Goal: Information Seeking & Learning: Learn about a topic

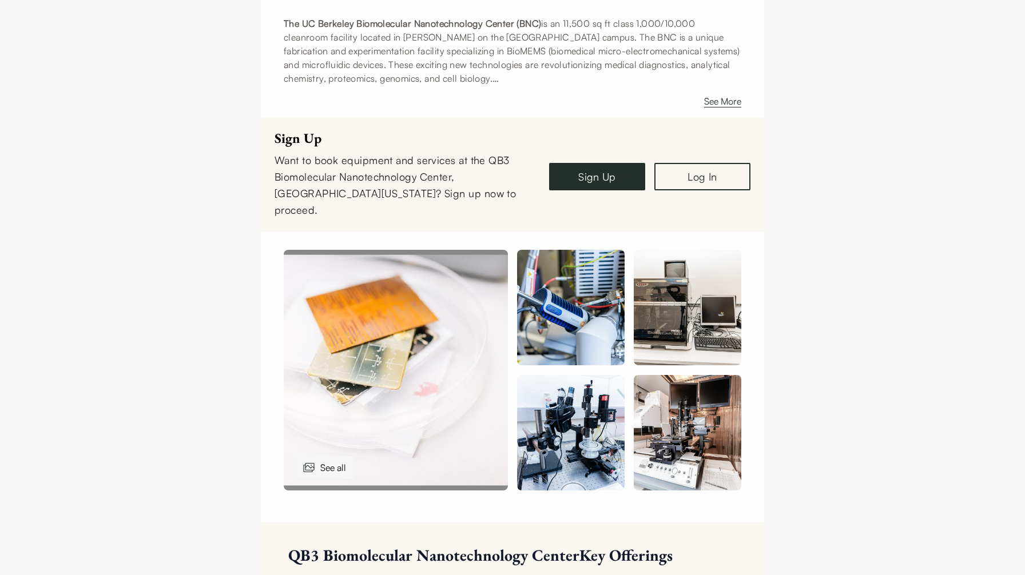
scroll to position [397, 0]
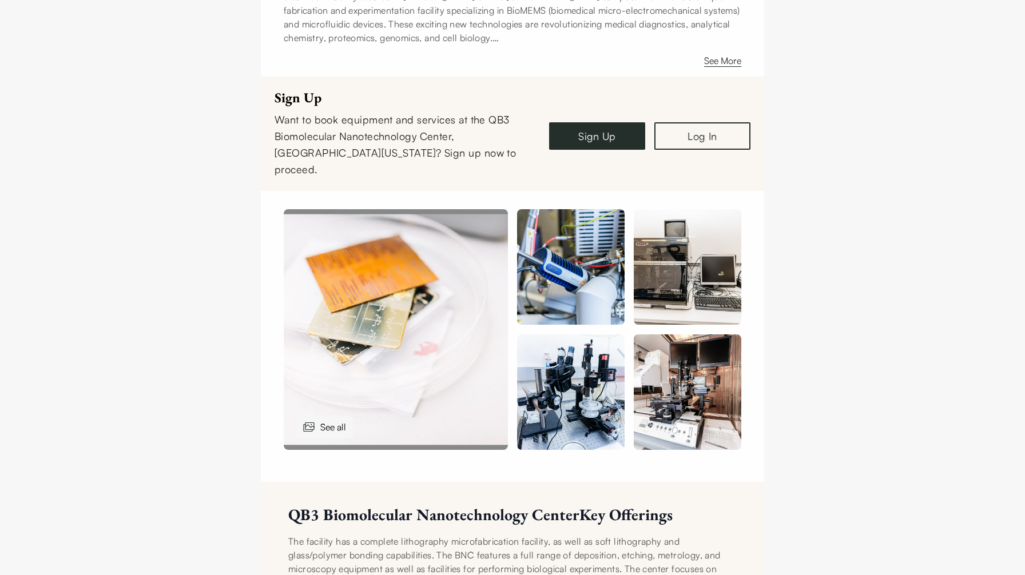
click at [460, 242] on img at bounding box center [396, 329] width 224 height 241
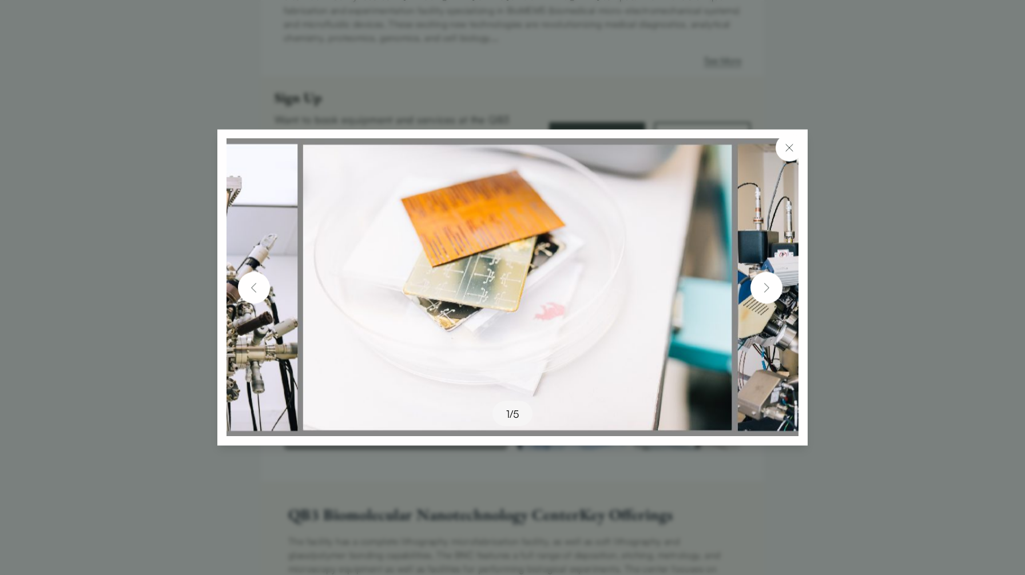
click at [763, 284] on img at bounding box center [766, 288] width 18 height 18
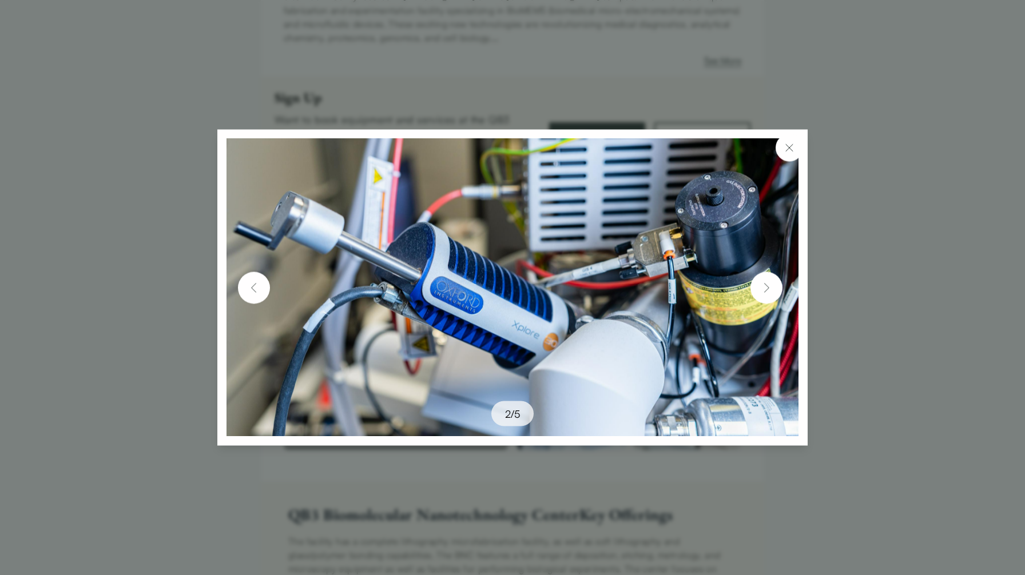
click at [764, 285] on img at bounding box center [766, 288] width 18 height 18
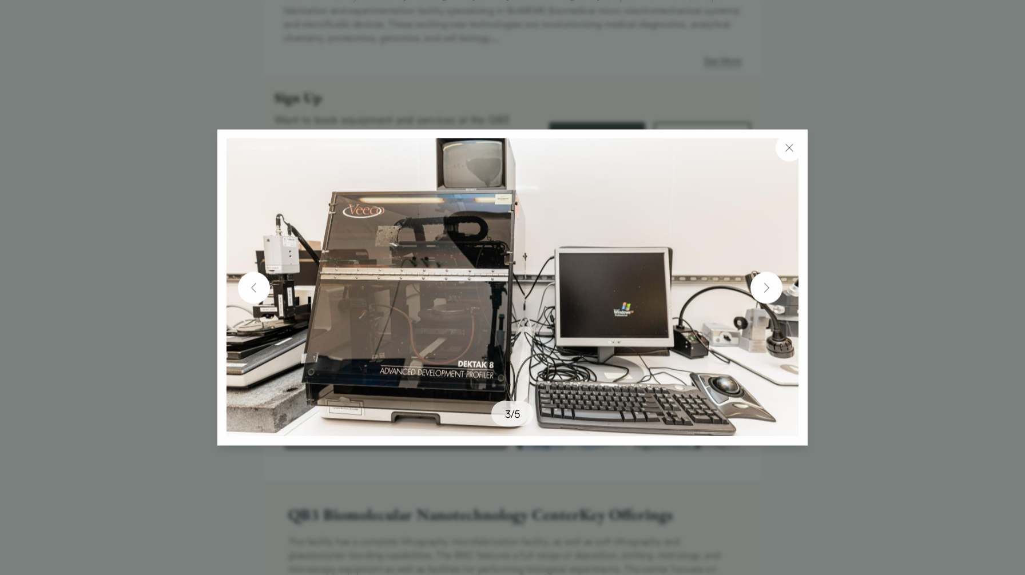
click at [764, 285] on img at bounding box center [766, 288] width 18 height 18
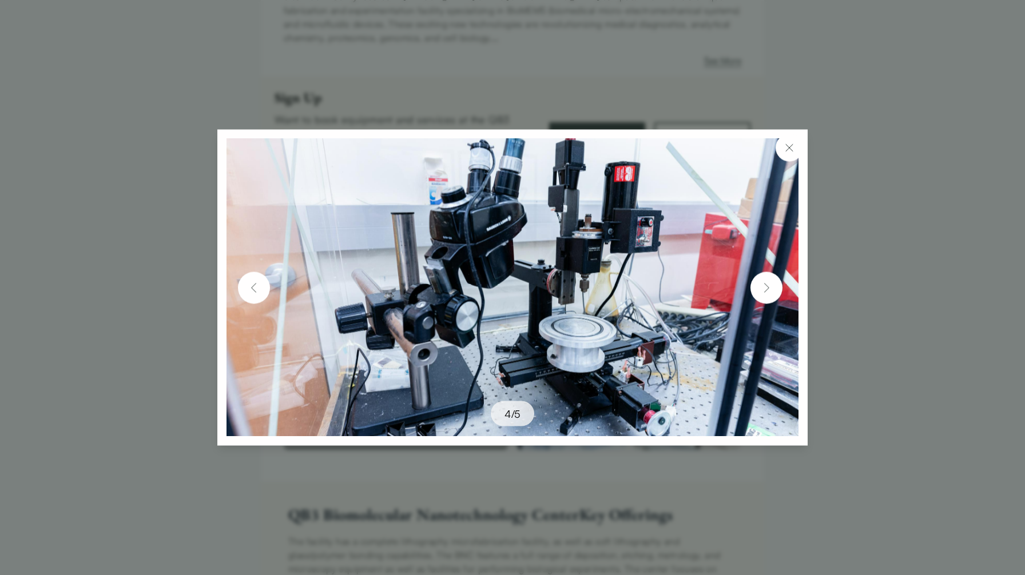
click at [764, 285] on img at bounding box center [766, 288] width 18 height 18
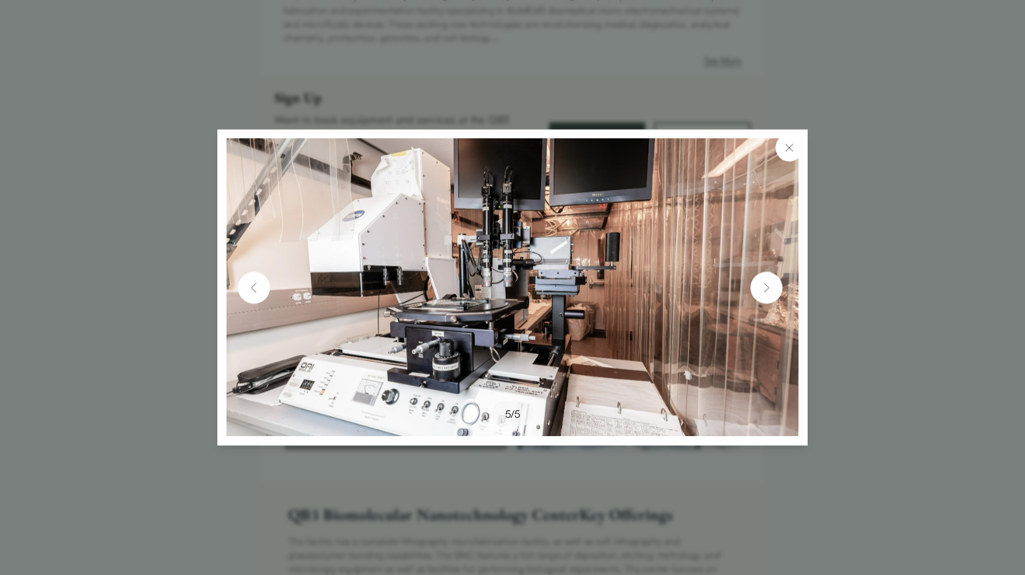
click at [762, 284] on img at bounding box center [766, 288] width 18 height 18
click at [764, 286] on img at bounding box center [766, 288] width 18 height 18
click at [799, 140] on button at bounding box center [789, 147] width 27 height 27
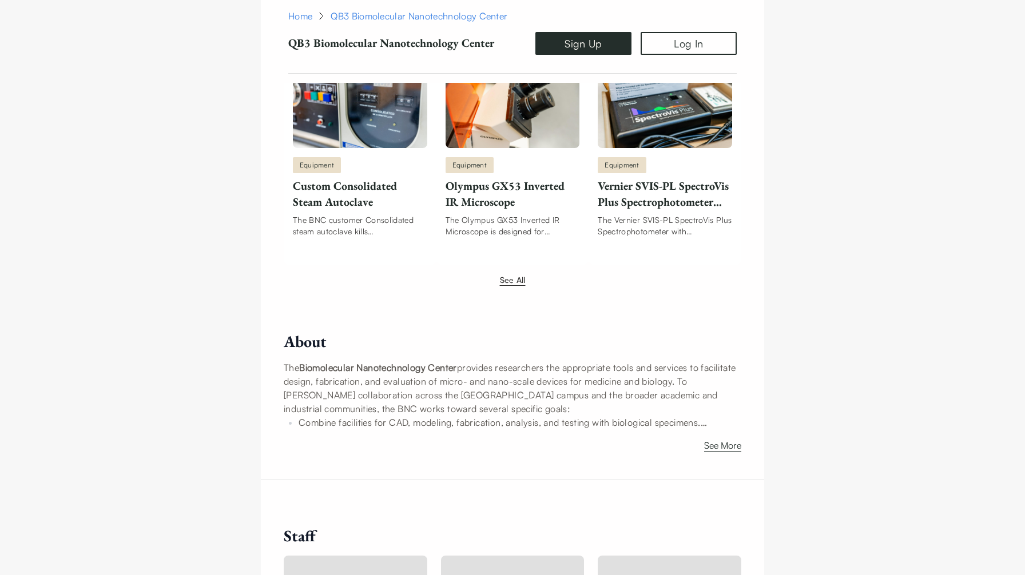
scroll to position [1536, 0]
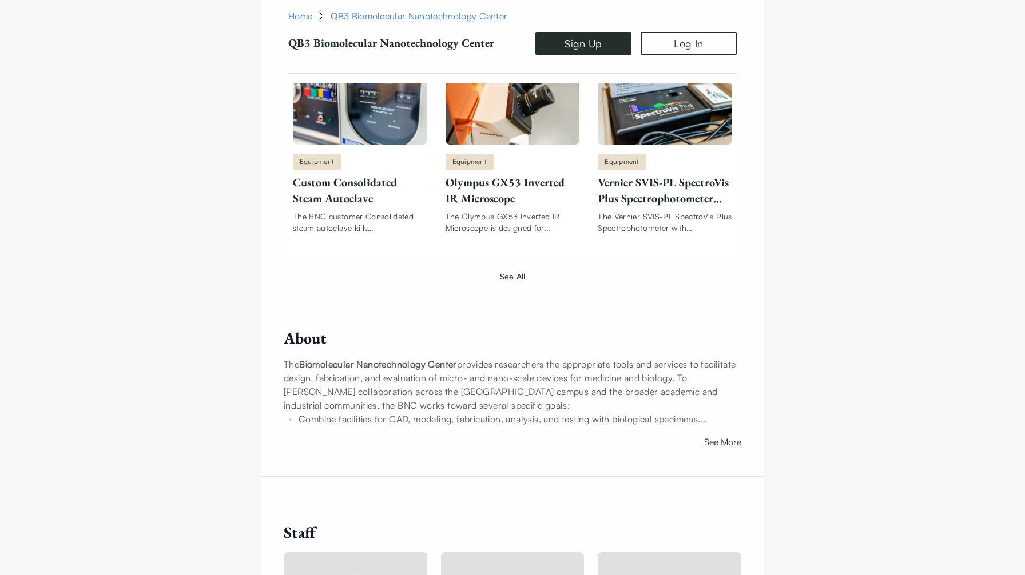
click at [507, 271] on button "See All" at bounding box center [513, 277] width 26 height 12
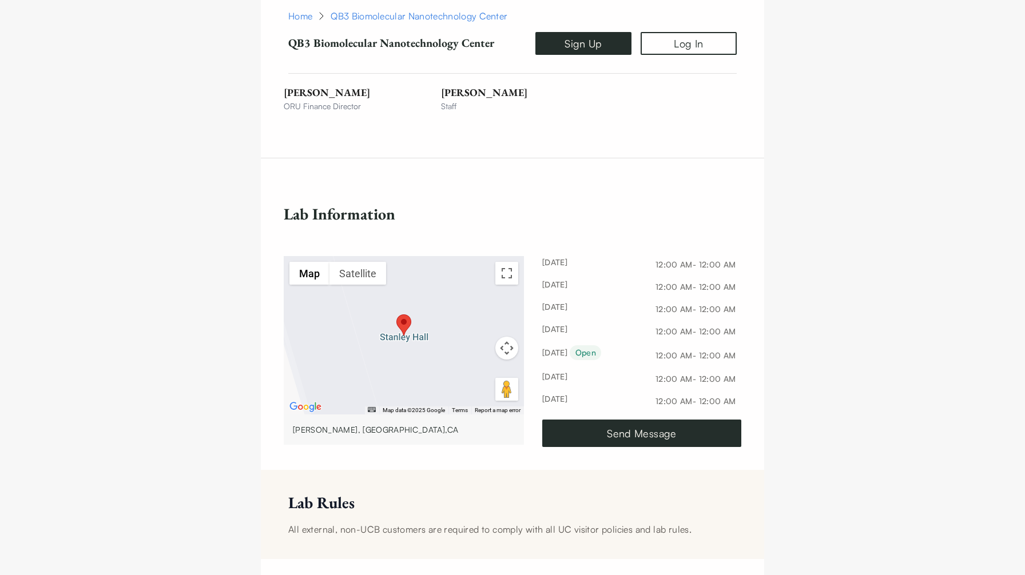
scroll to position [8447, 0]
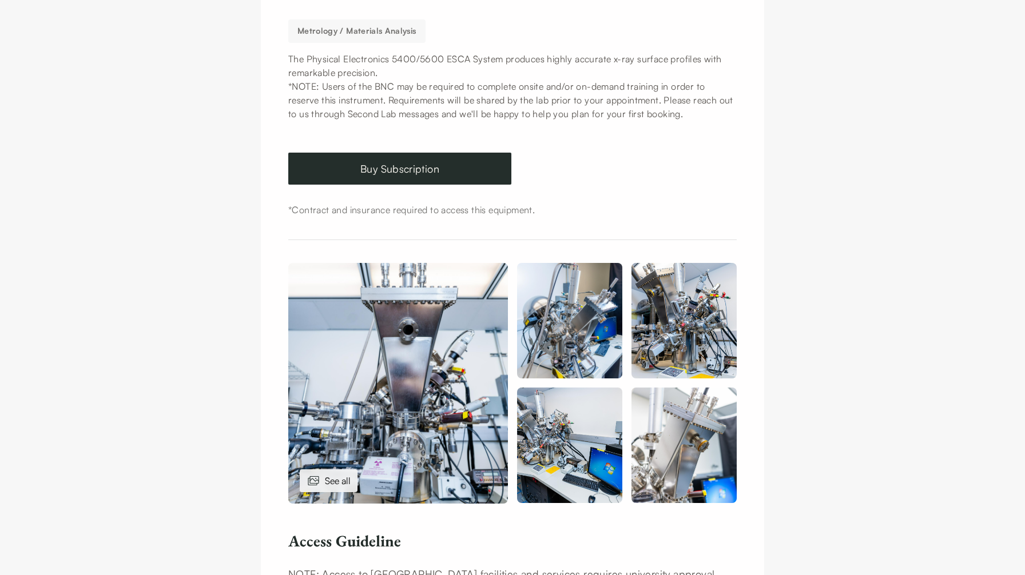
scroll to position [218, 0]
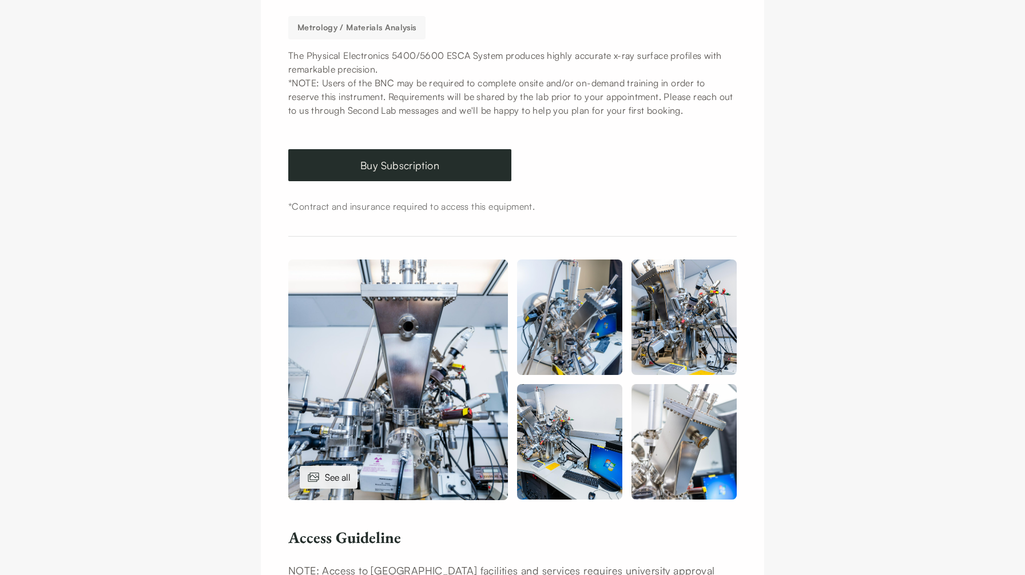
click at [435, 347] on img at bounding box center [398, 380] width 220 height 241
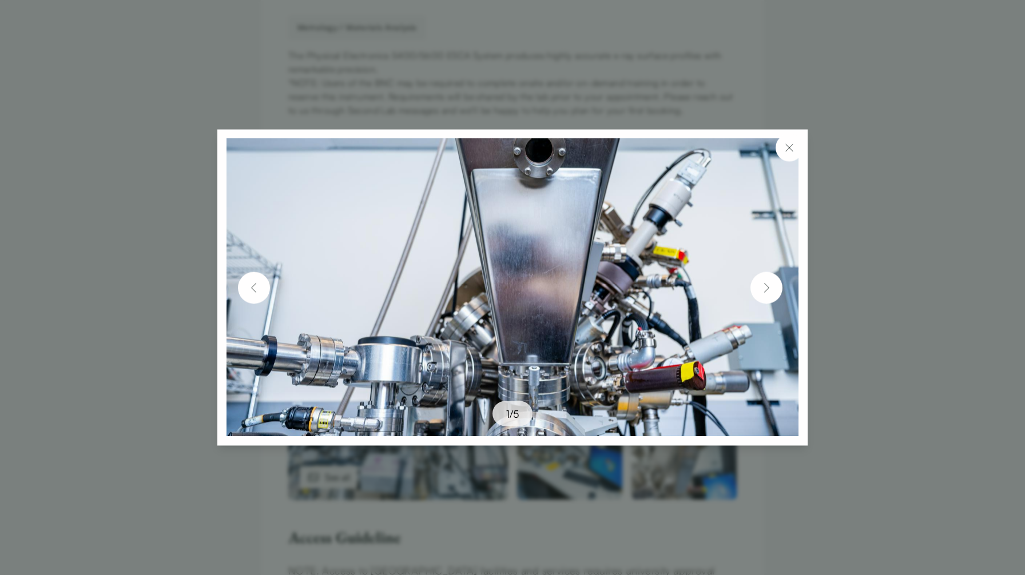
click at [773, 288] on img at bounding box center [766, 288] width 18 height 18
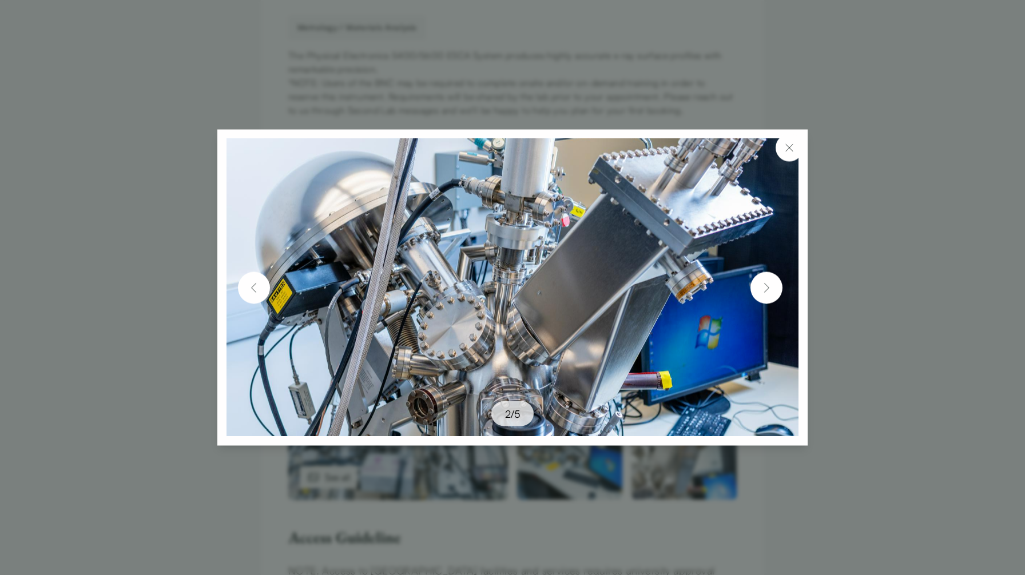
click at [773, 288] on img at bounding box center [766, 288] width 18 height 18
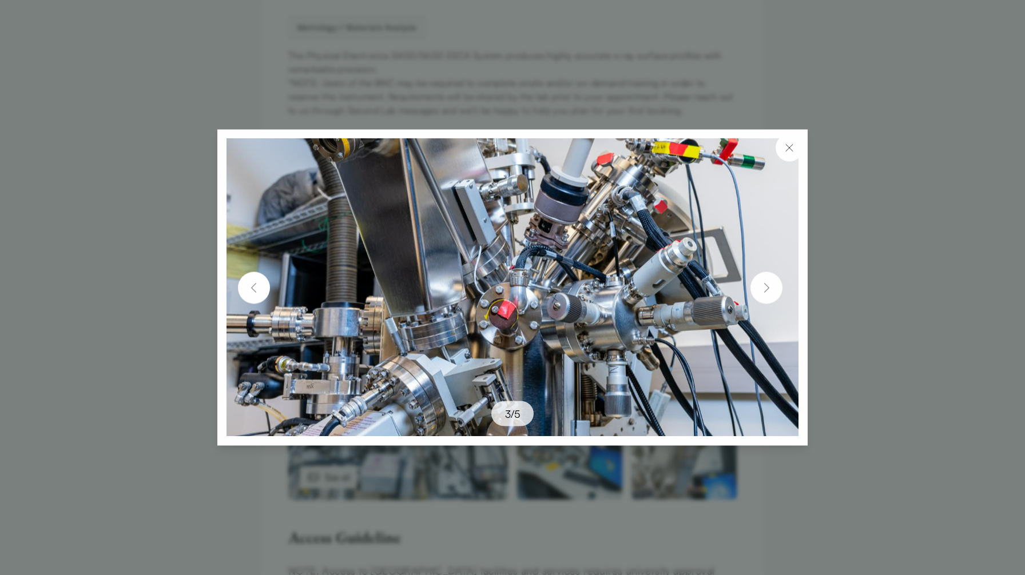
click at [773, 288] on img at bounding box center [766, 288] width 18 height 18
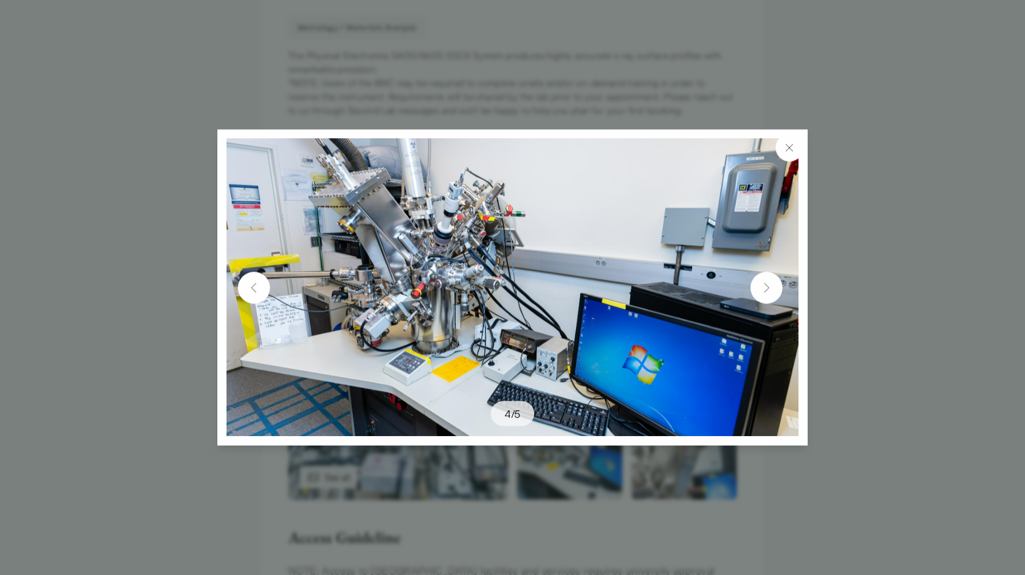
click at [773, 287] on img at bounding box center [766, 288] width 18 height 18
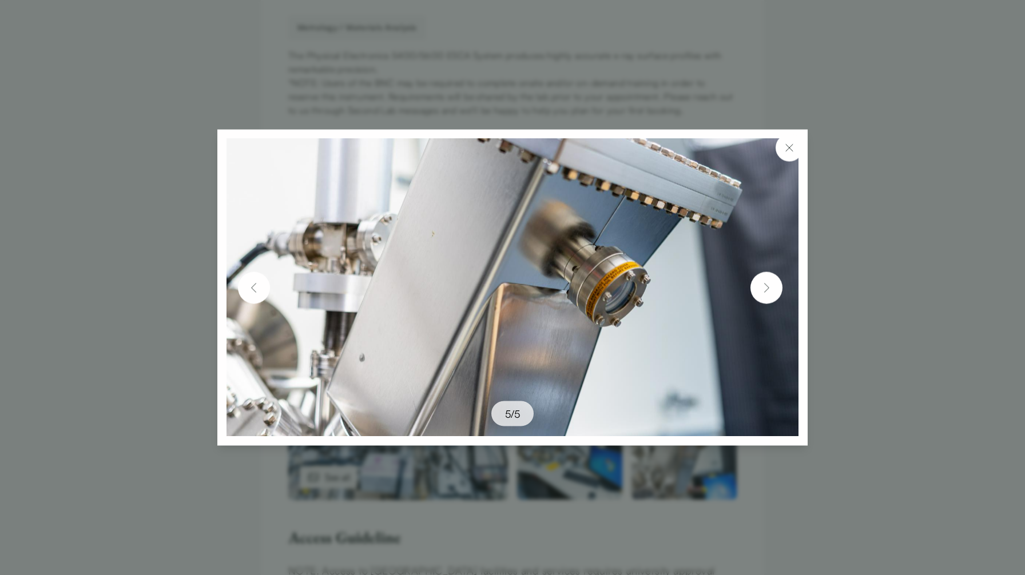
click at [773, 287] on img at bounding box center [766, 288] width 18 height 18
click at [789, 143] on img at bounding box center [789, 148] width 14 height 14
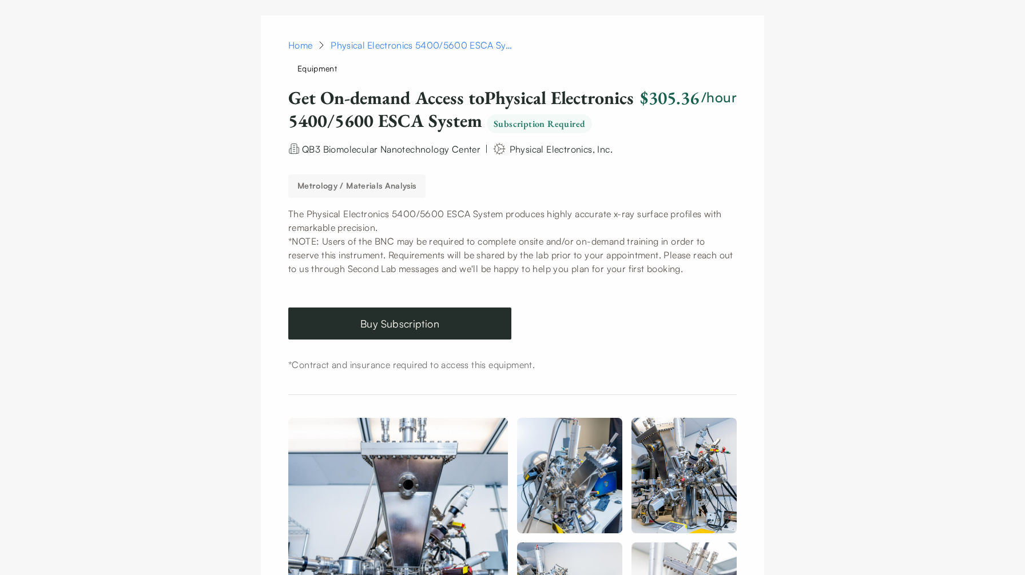
scroll to position [6, 0]
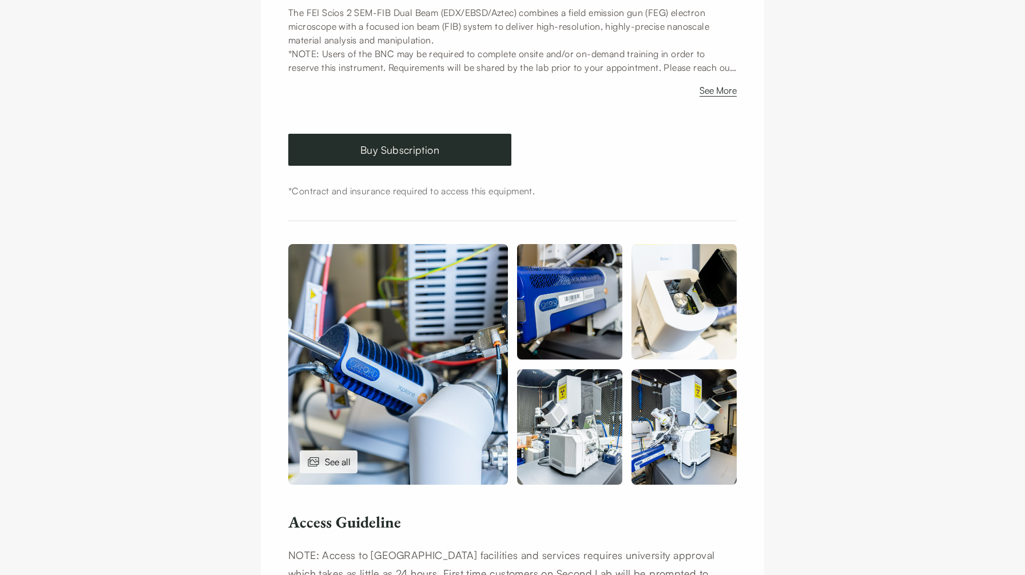
scroll to position [287, 0]
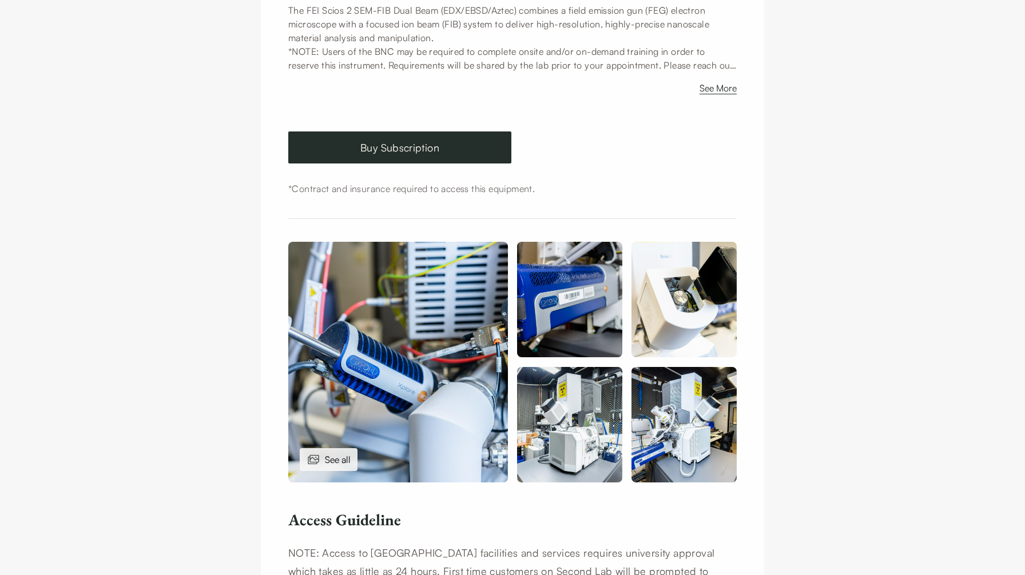
click at [391, 317] on img at bounding box center [398, 362] width 220 height 241
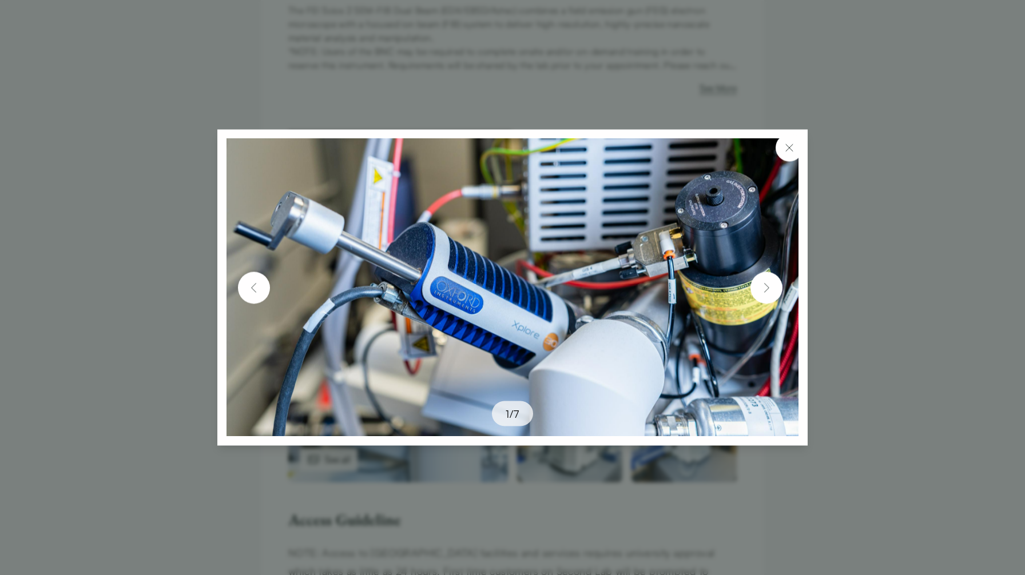
click at [761, 288] on img at bounding box center [766, 288] width 18 height 18
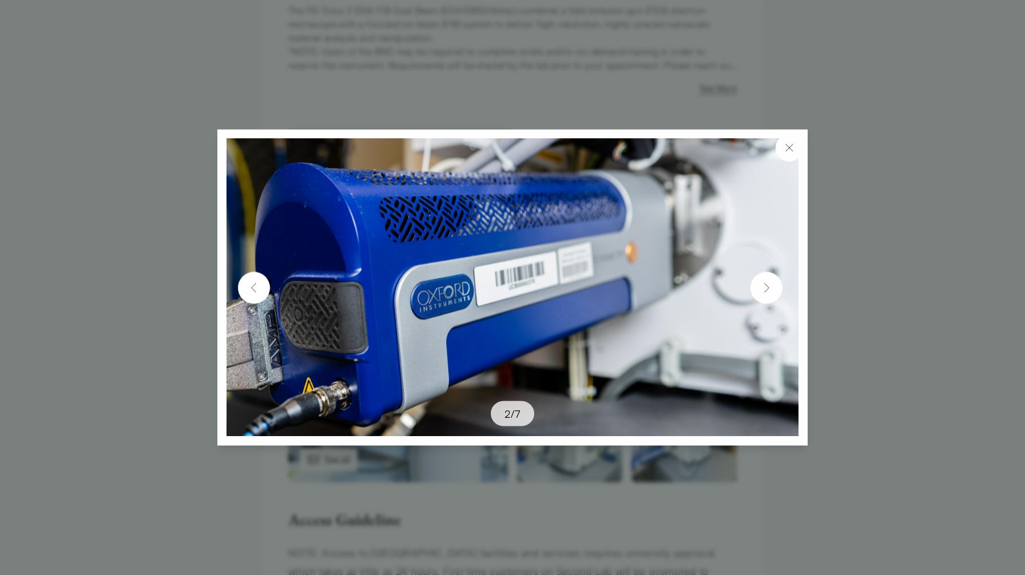
click at [761, 288] on img at bounding box center [766, 288] width 18 height 18
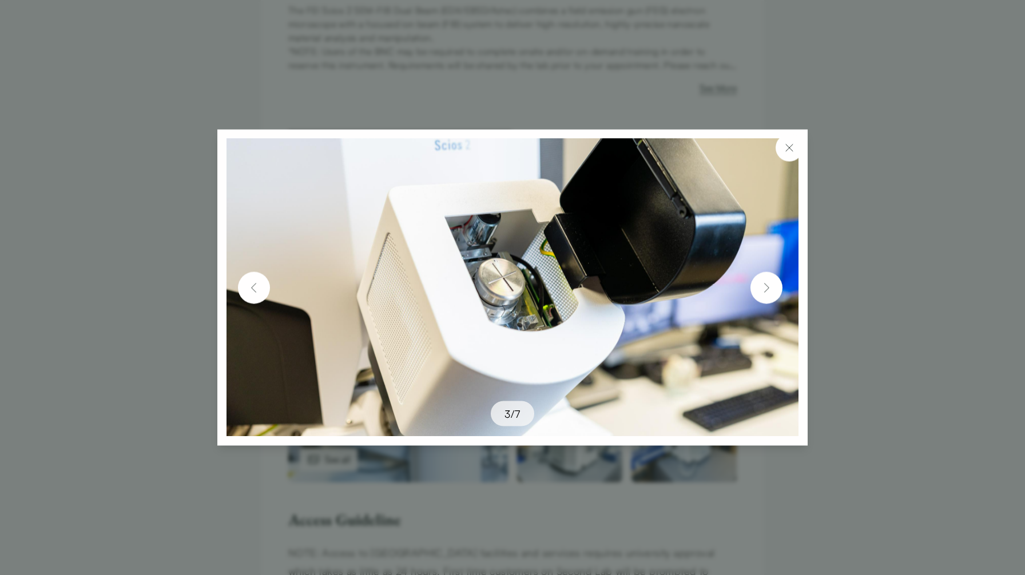
click at [761, 288] on img at bounding box center [766, 288] width 18 height 18
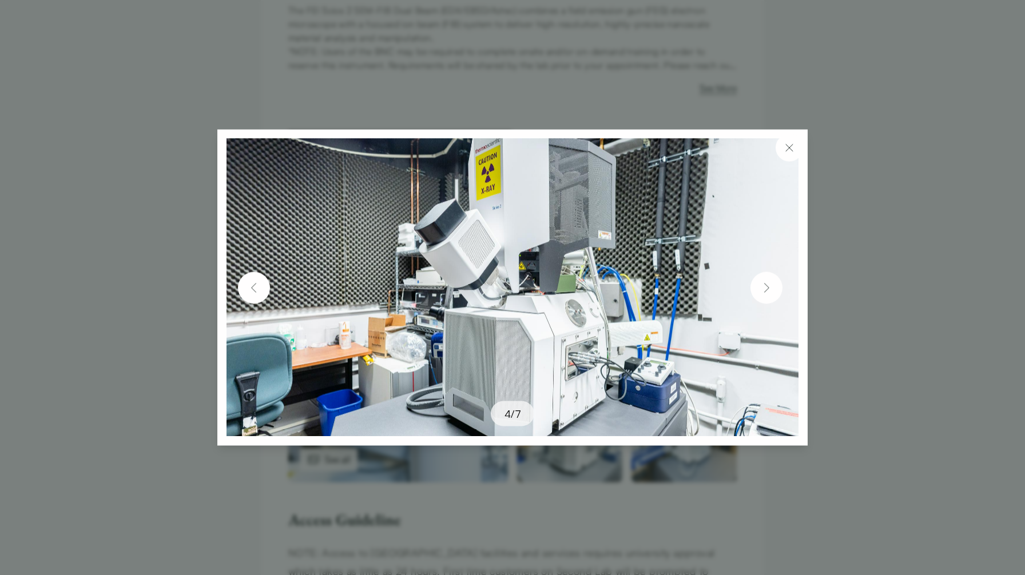
click at [761, 288] on img at bounding box center [766, 288] width 18 height 18
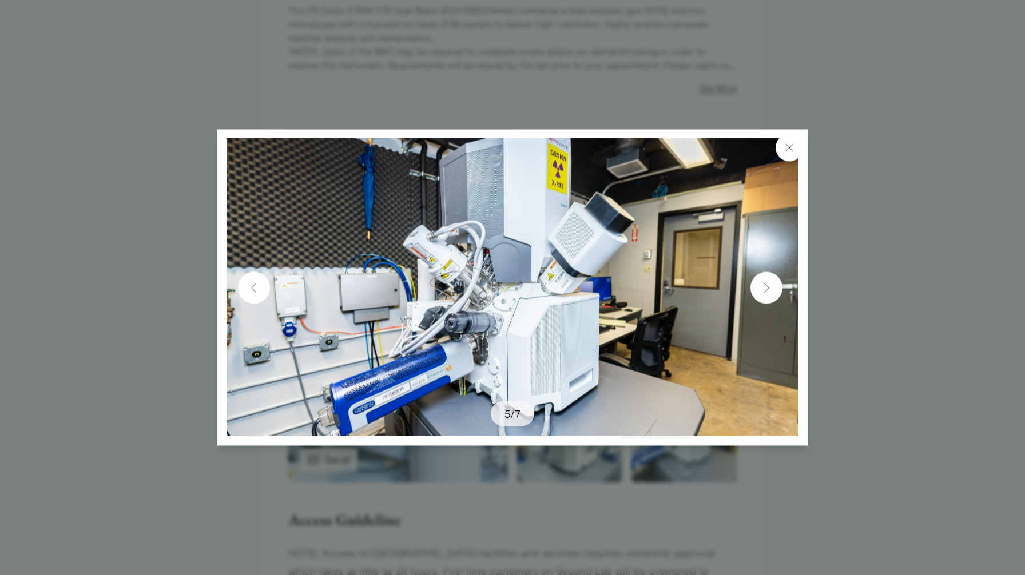
click at [761, 288] on img at bounding box center [766, 288] width 18 height 18
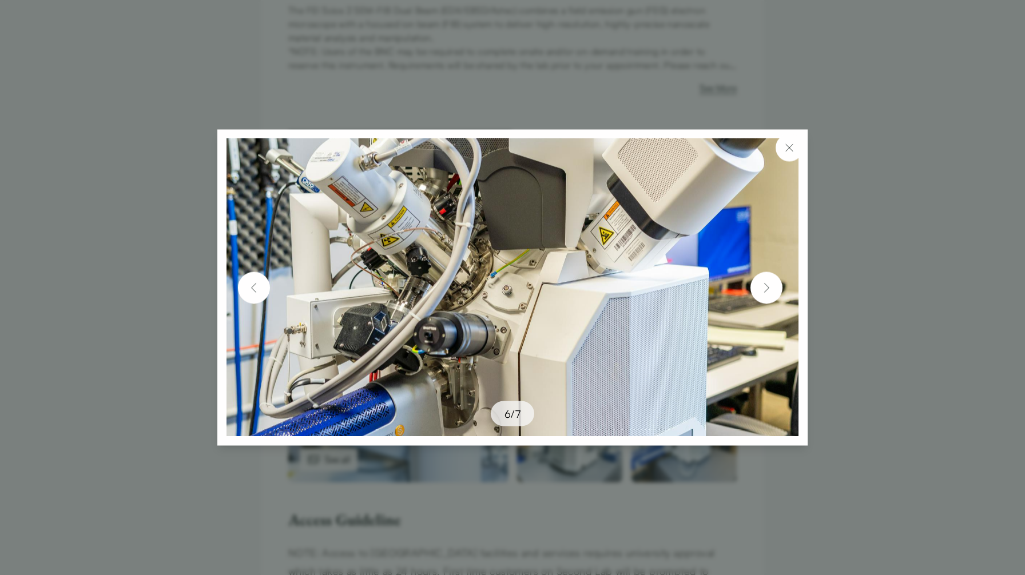
click at [761, 288] on img at bounding box center [766, 288] width 18 height 18
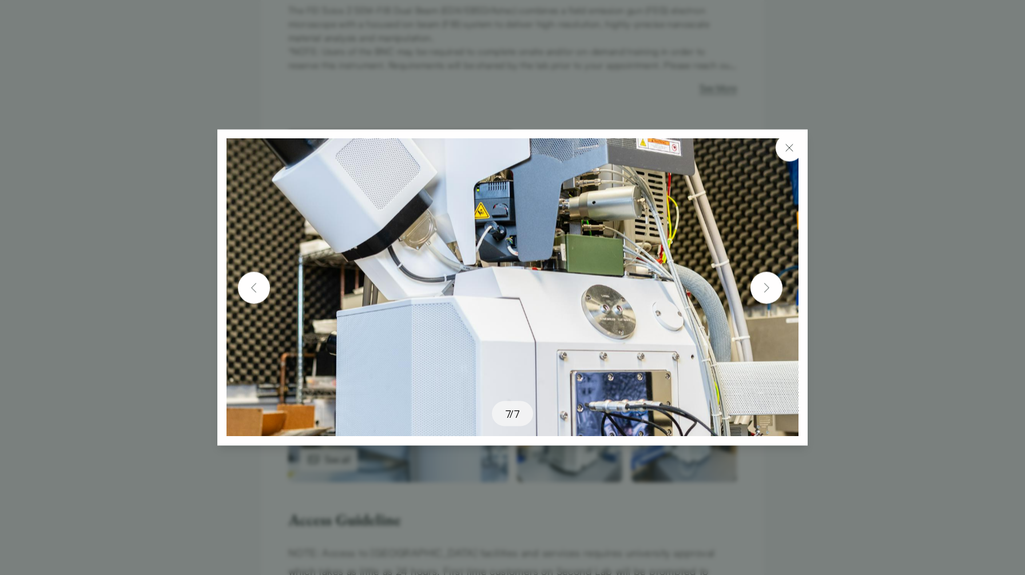
click at [761, 288] on img at bounding box center [766, 288] width 18 height 18
click at [788, 144] on img at bounding box center [789, 148] width 14 height 14
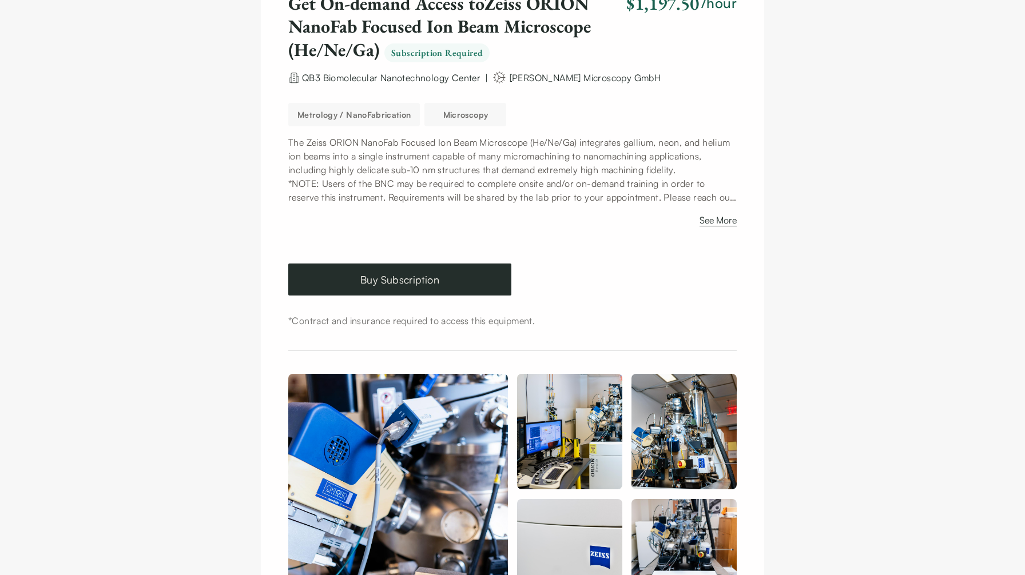
scroll to position [156, 0]
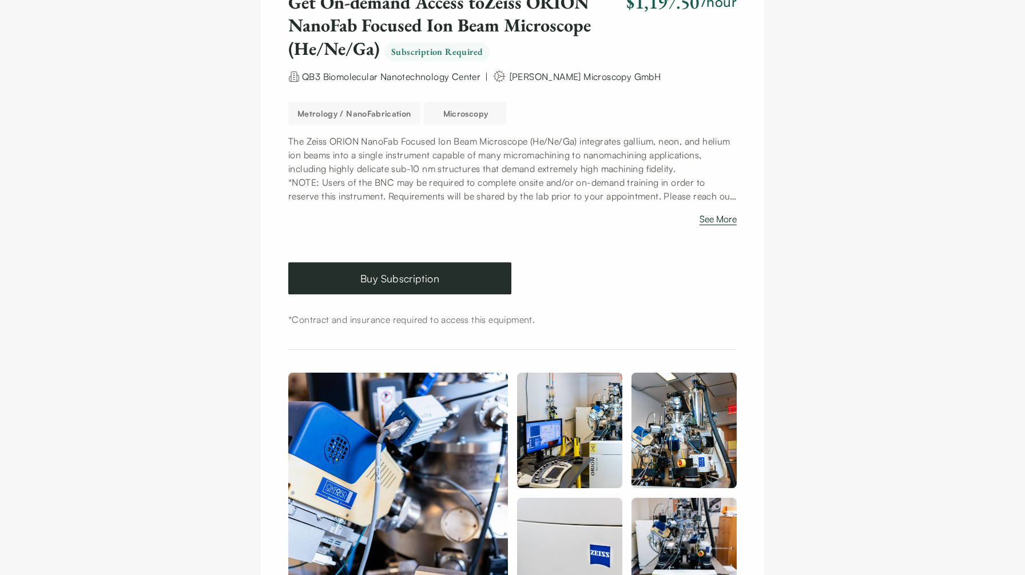
click at [719, 222] on button "See More" at bounding box center [717, 221] width 37 height 18
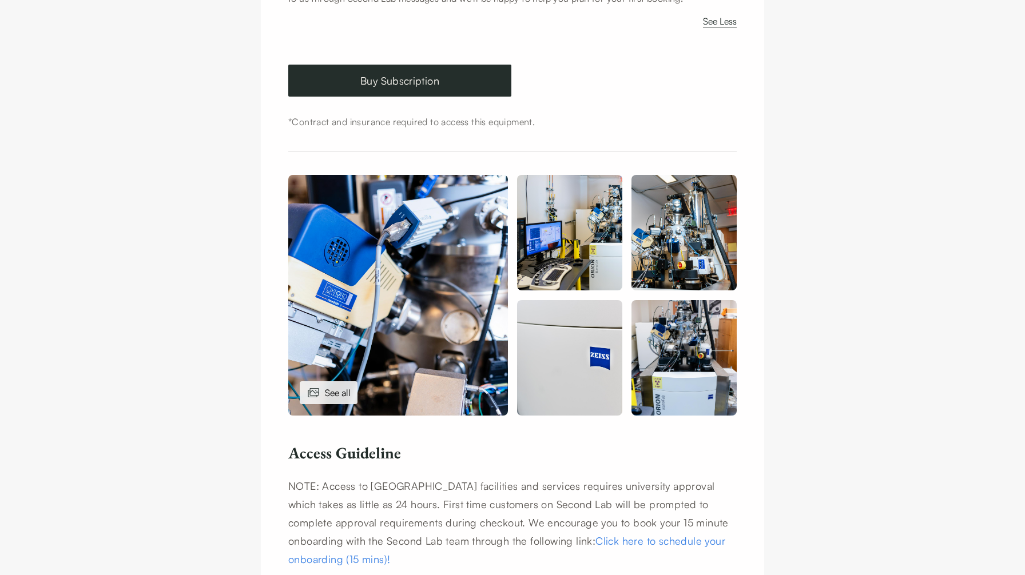
scroll to position [381, 0]
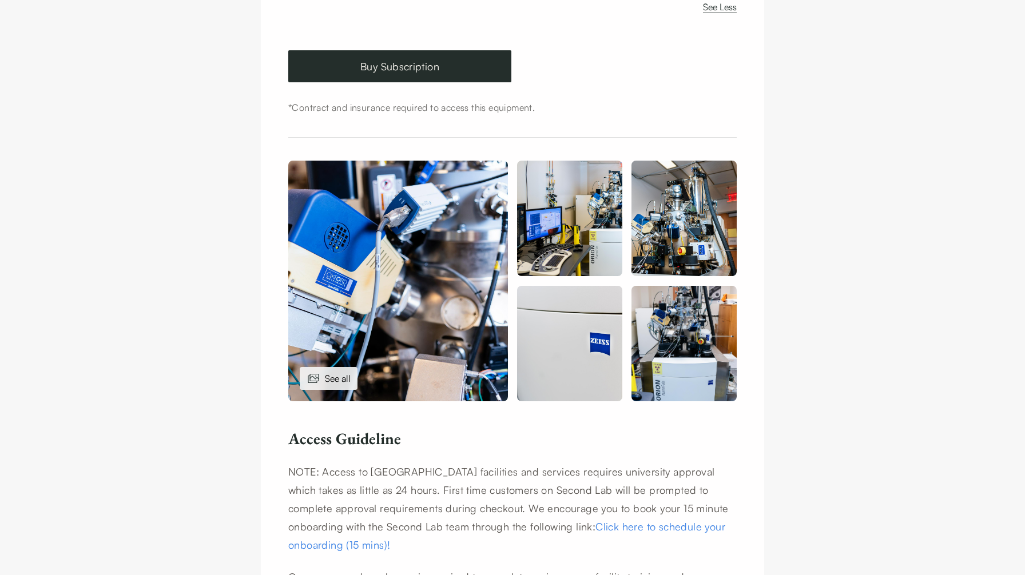
click at [452, 232] on img at bounding box center [398, 281] width 220 height 241
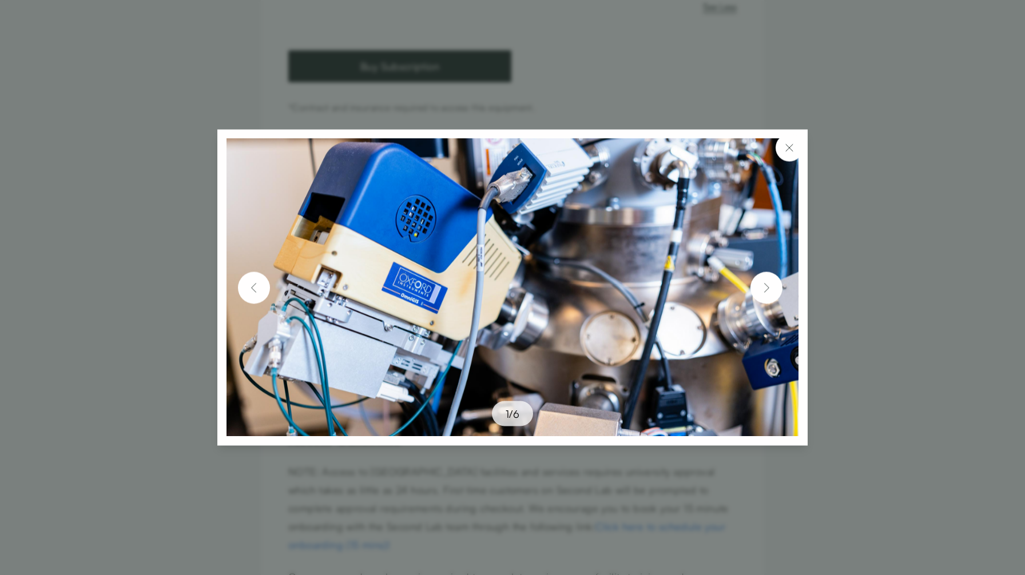
click at [763, 284] on img at bounding box center [766, 288] width 18 height 18
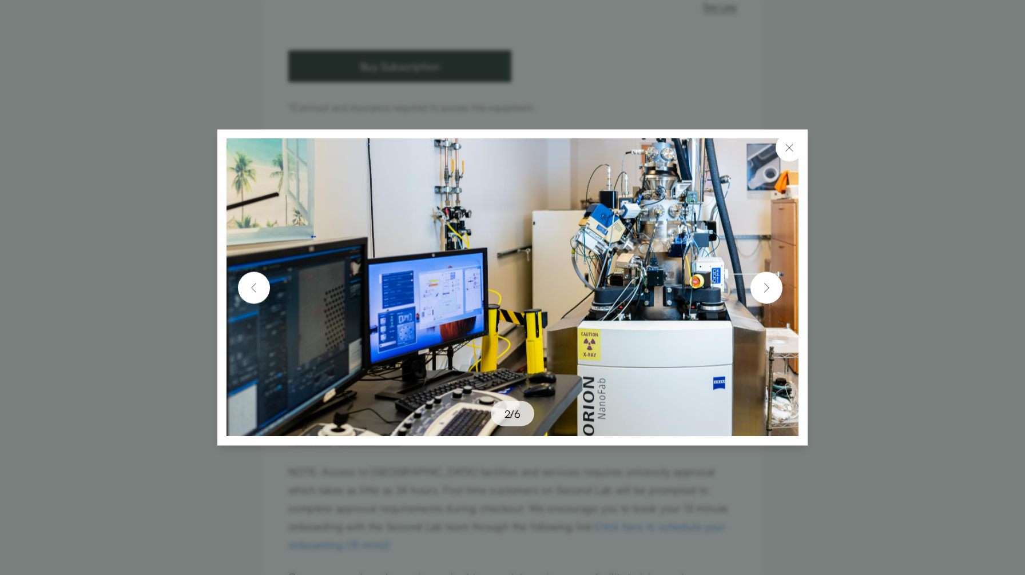
click at [764, 285] on img at bounding box center [766, 288] width 18 height 18
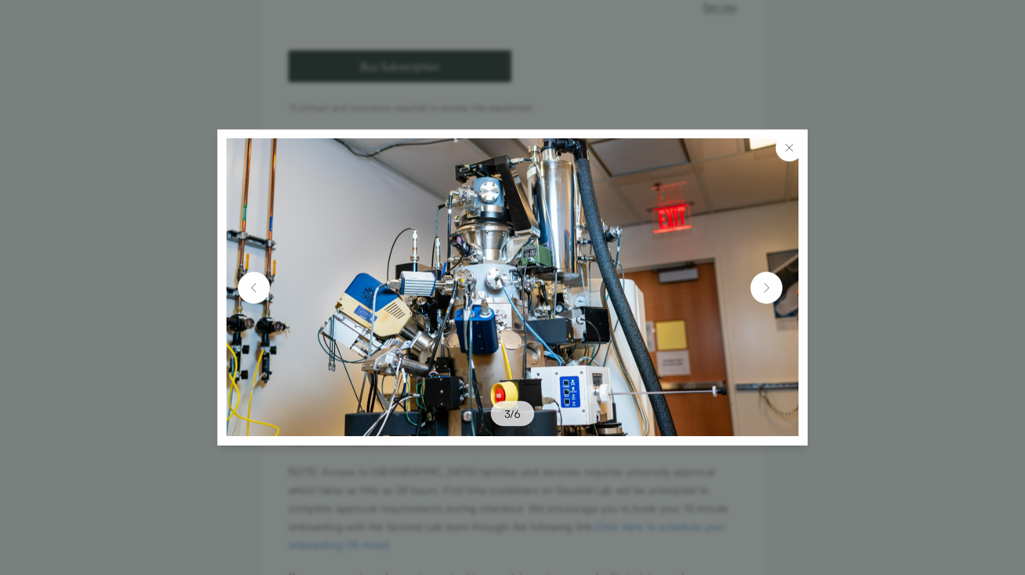
click at [764, 285] on img at bounding box center [766, 288] width 18 height 18
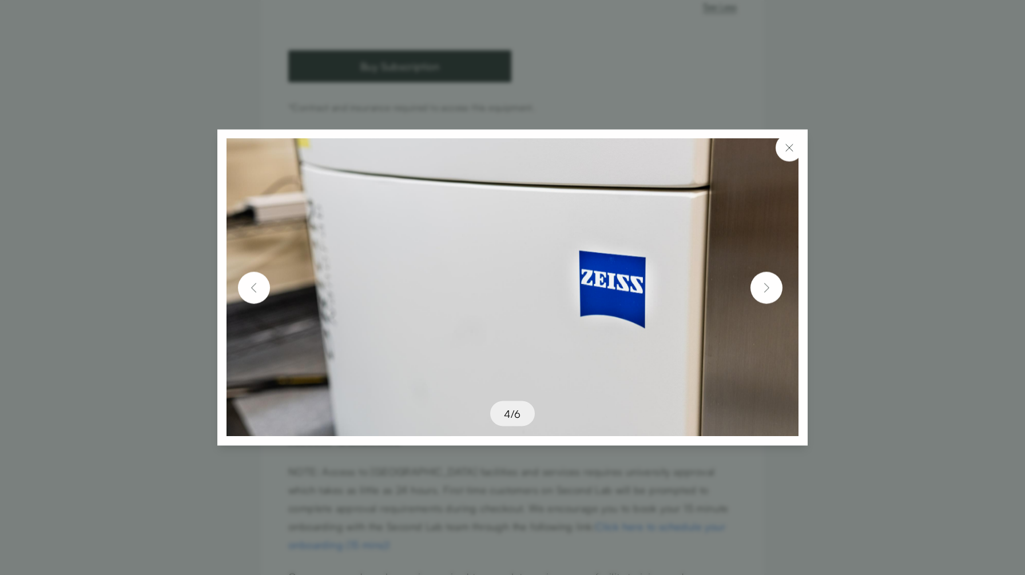
click at [764, 285] on img at bounding box center [766, 288] width 18 height 18
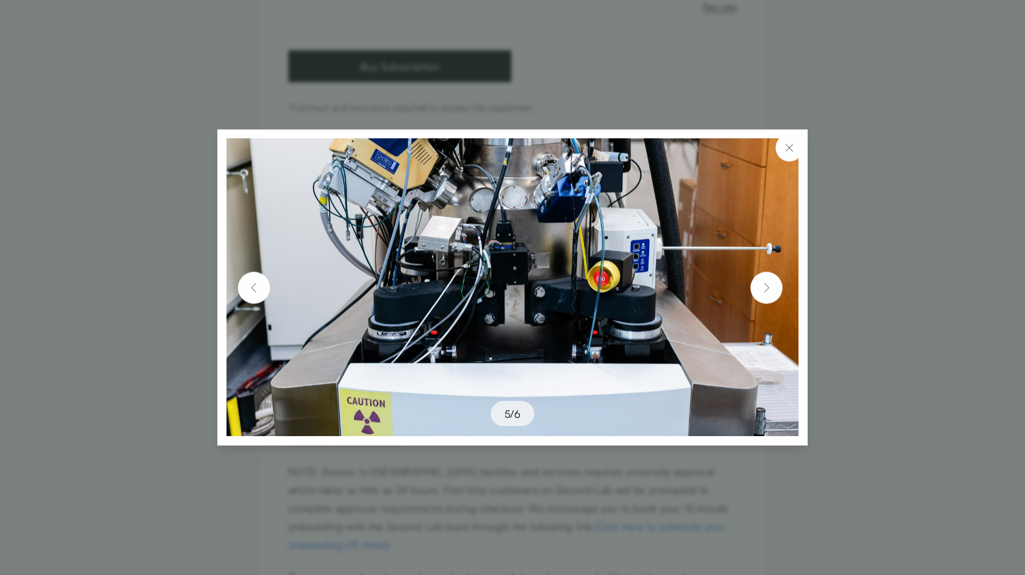
click at [764, 285] on img at bounding box center [766, 288] width 18 height 18
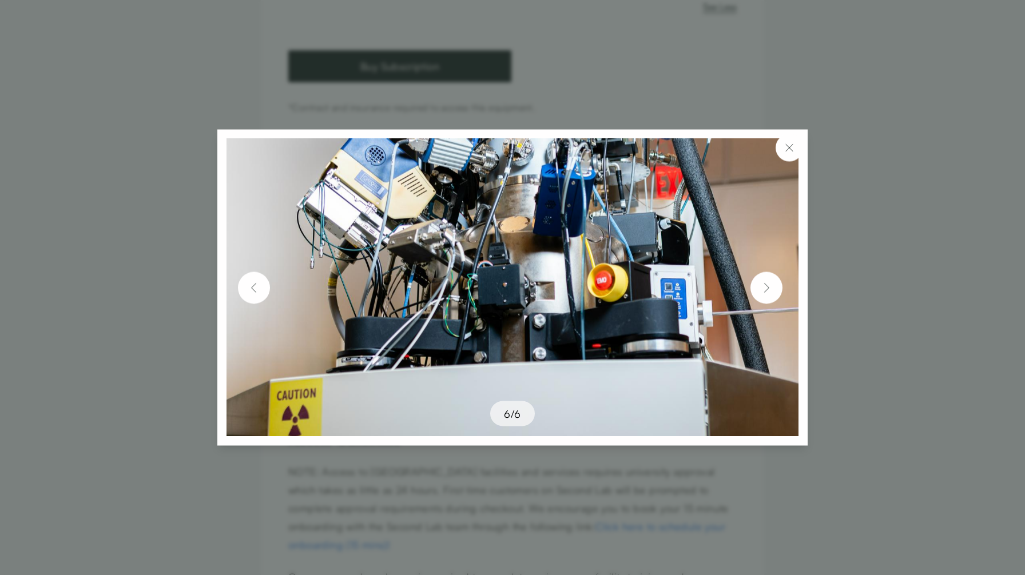
click at [763, 285] on img at bounding box center [766, 288] width 18 height 18
click at [790, 145] on img at bounding box center [789, 148] width 14 height 14
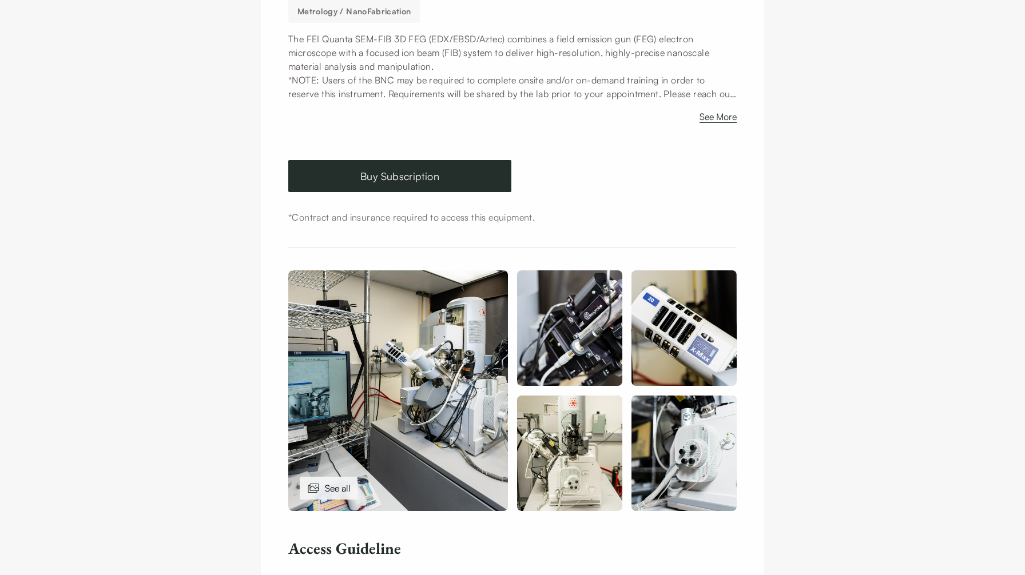
scroll to position [260, 0]
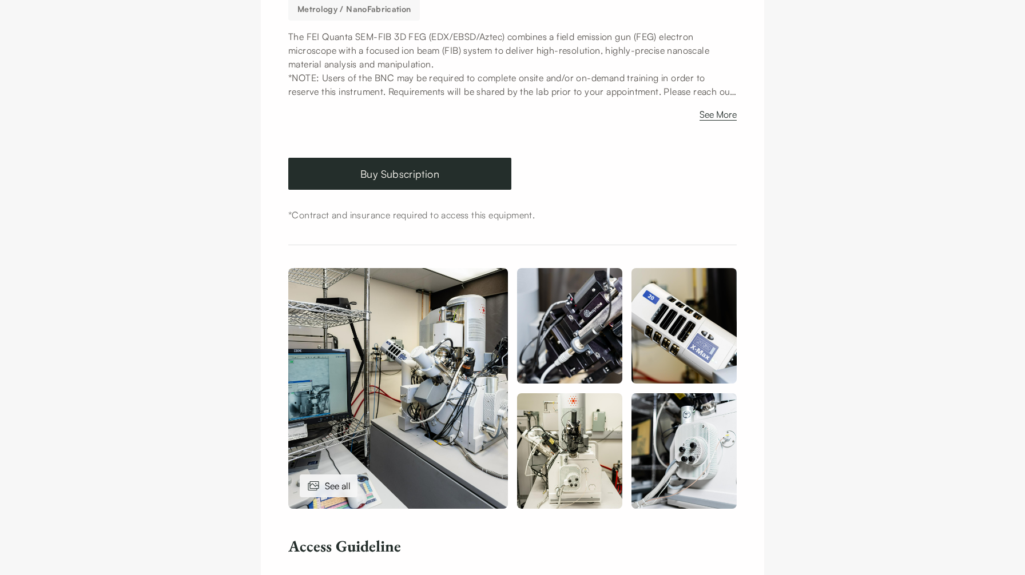
click at [418, 355] on img at bounding box center [398, 388] width 220 height 241
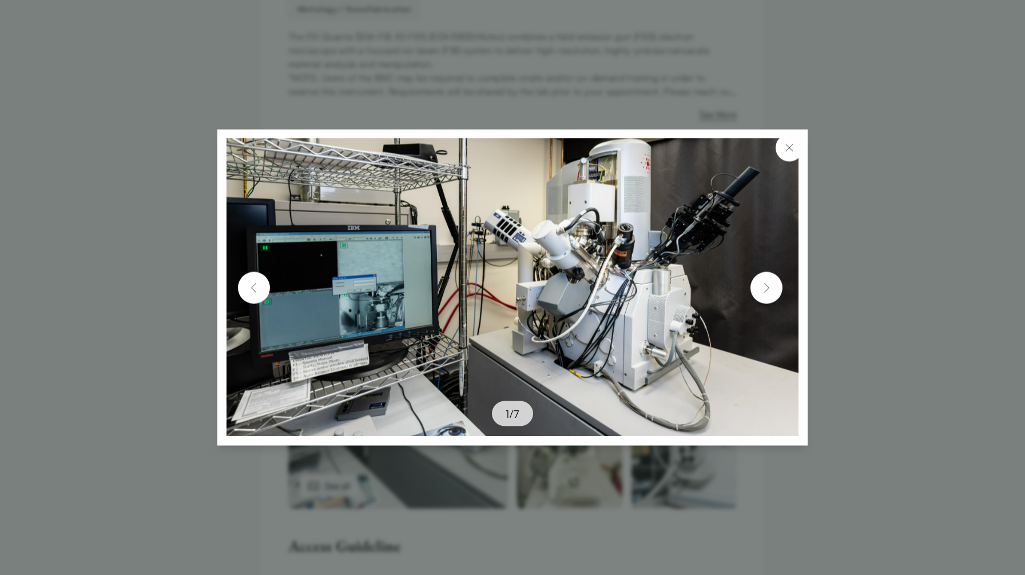
click at [765, 295] on img at bounding box center [766, 288] width 18 height 18
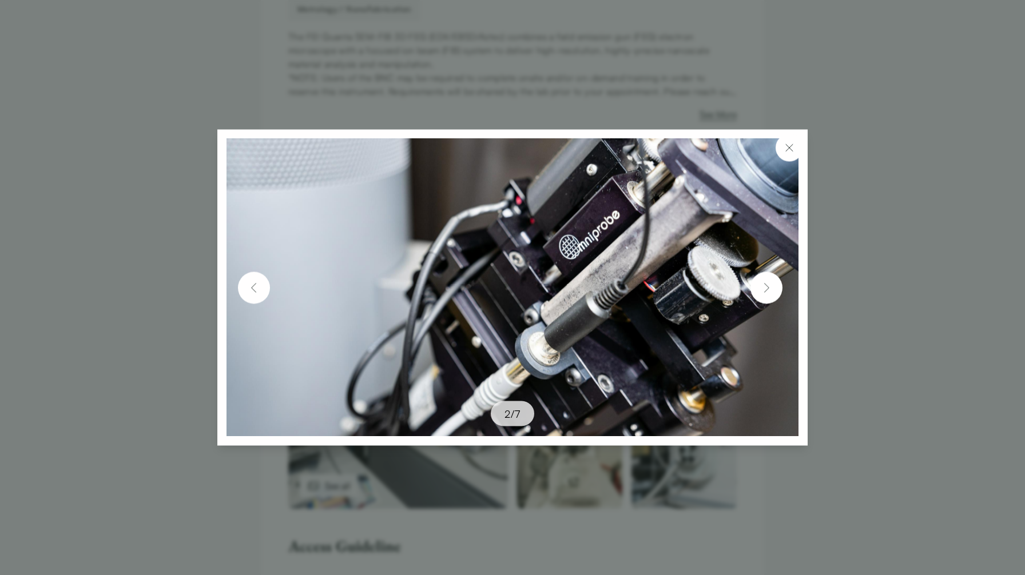
click at [765, 295] on img at bounding box center [766, 288] width 18 height 18
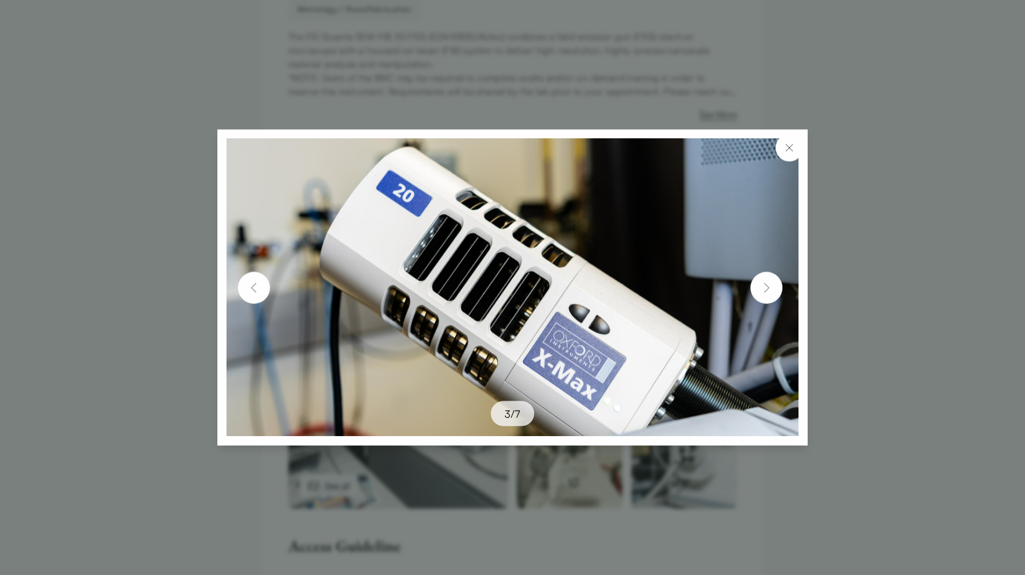
click at [765, 295] on img at bounding box center [766, 288] width 18 height 18
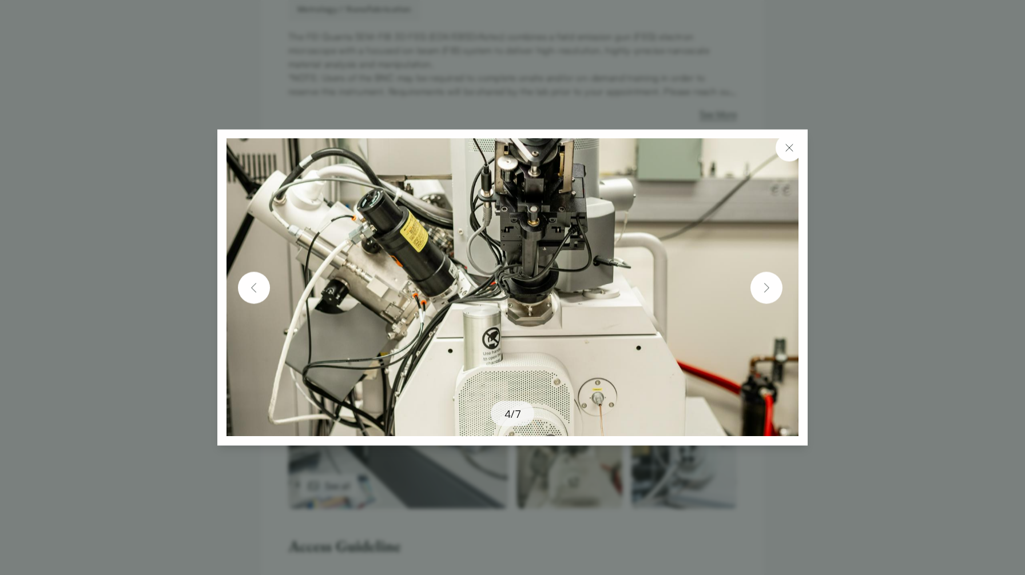
click at [765, 295] on img at bounding box center [766, 288] width 18 height 18
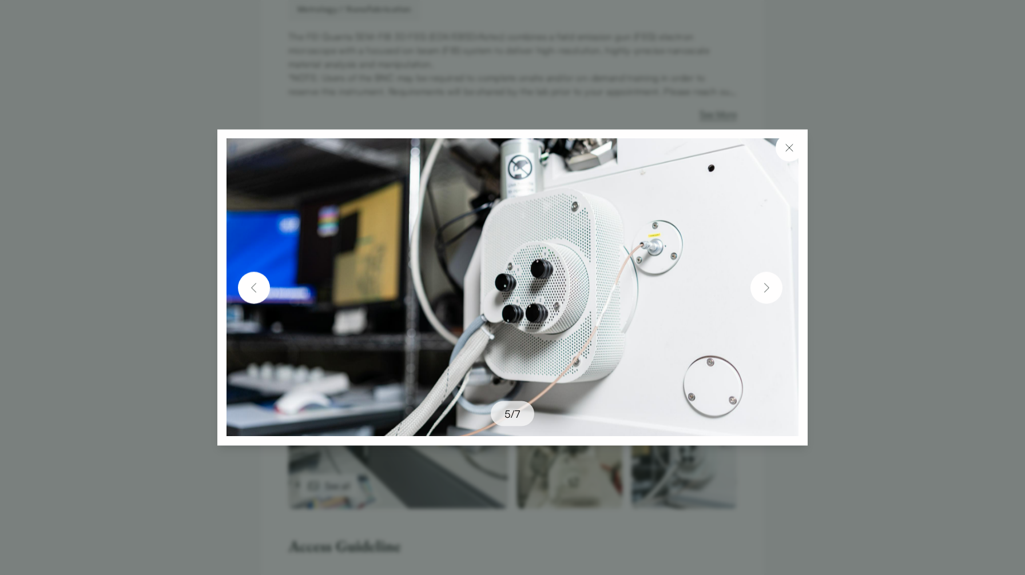
click at [765, 295] on img at bounding box center [766, 288] width 18 height 18
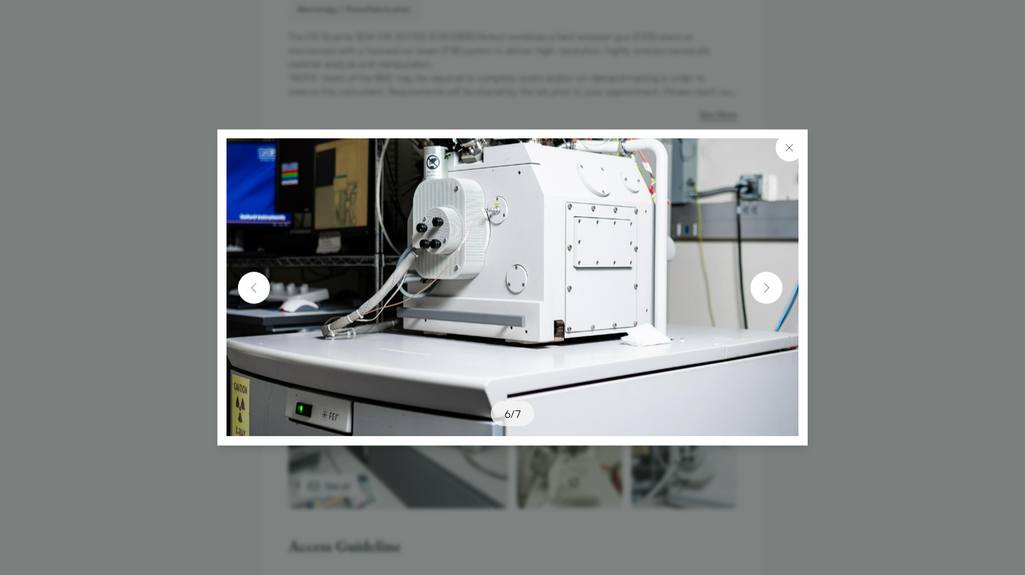
click at [765, 295] on img at bounding box center [766, 288] width 18 height 18
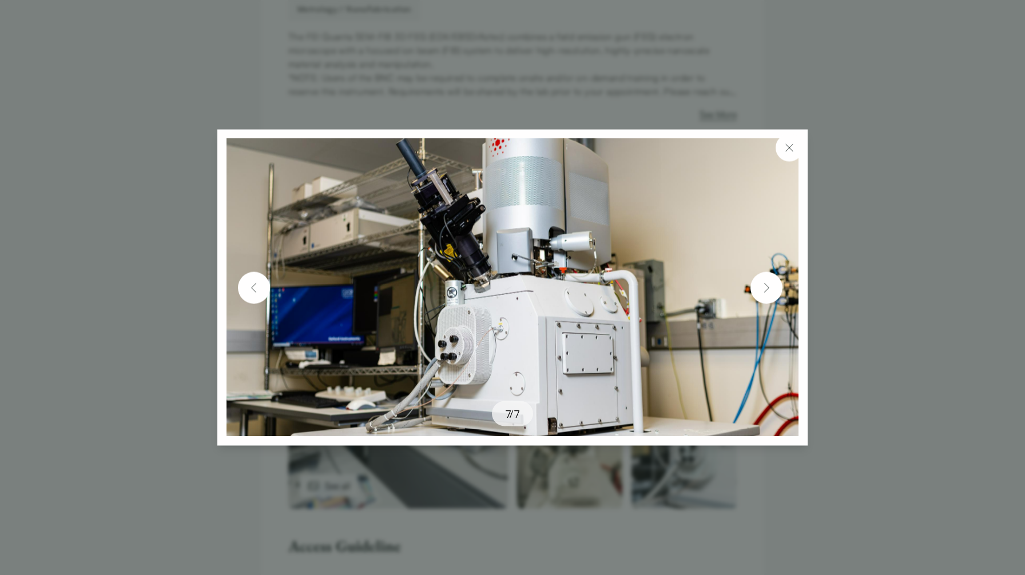
click at [790, 147] on img at bounding box center [789, 148] width 14 height 14
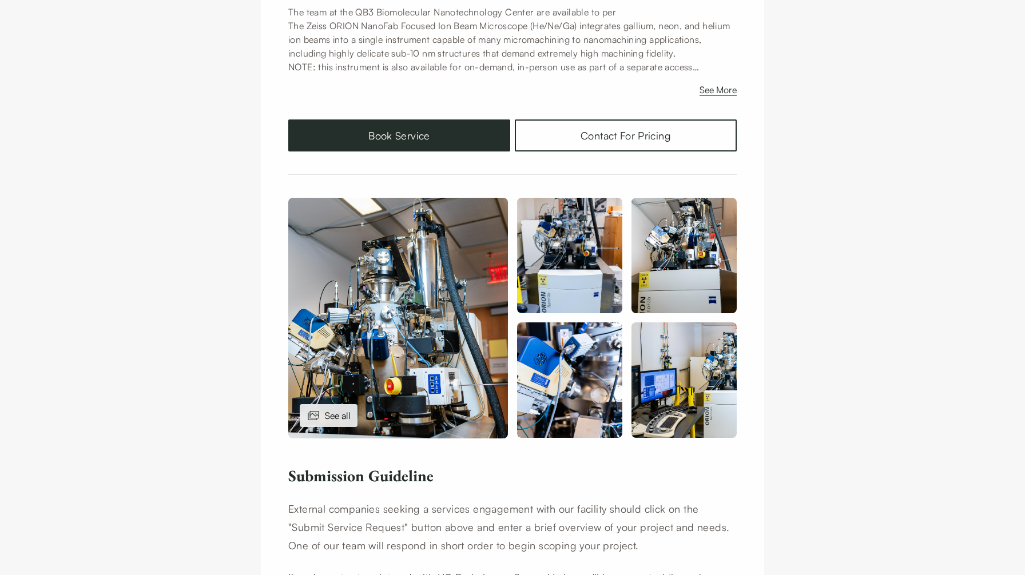
scroll to position [279, 0]
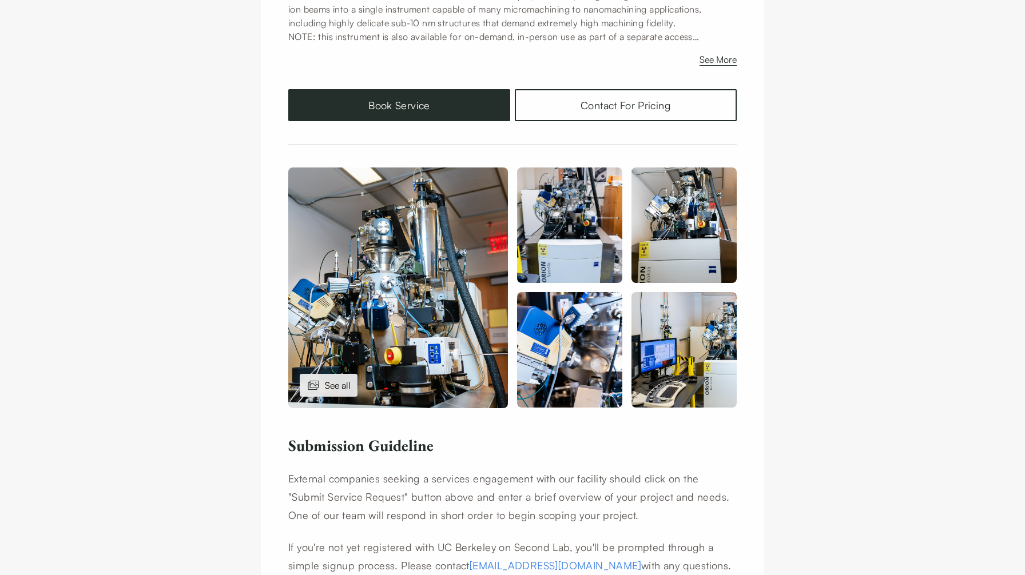
click at [359, 217] on img at bounding box center [398, 288] width 220 height 241
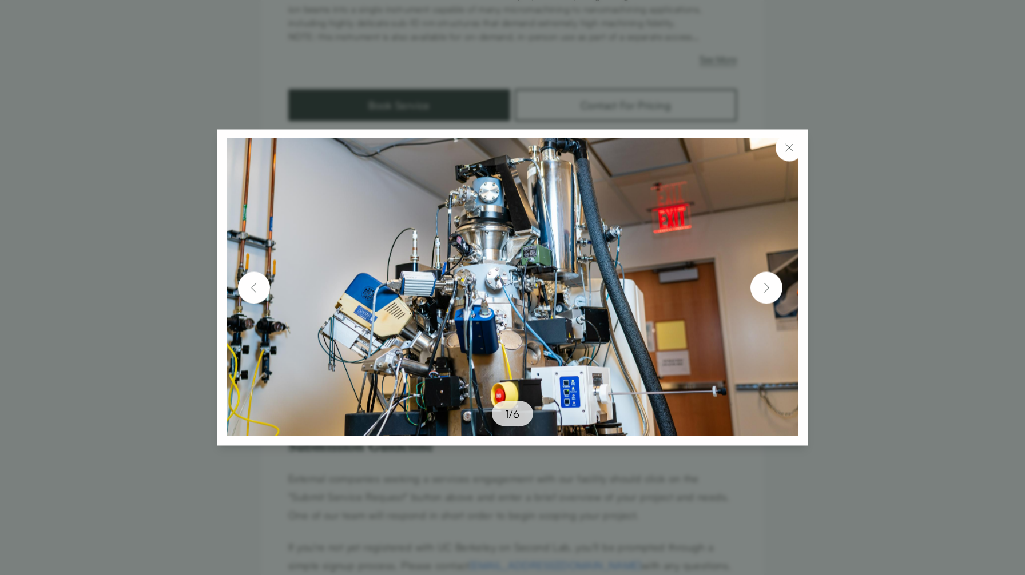
click at [770, 294] on img at bounding box center [766, 288] width 18 height 18
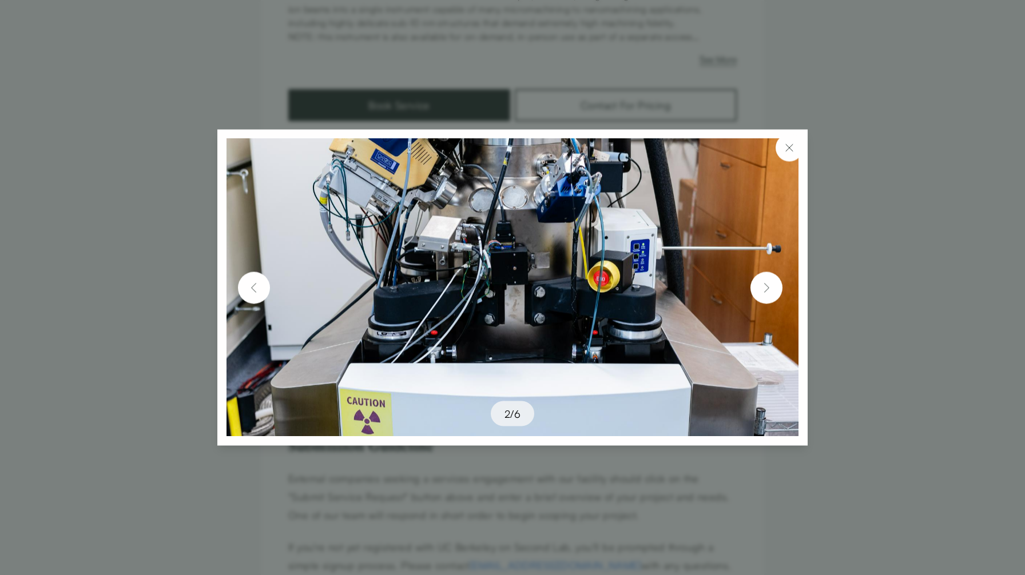
click at [770, 294] on img at bounding box center [766, 288] width 18 height 18
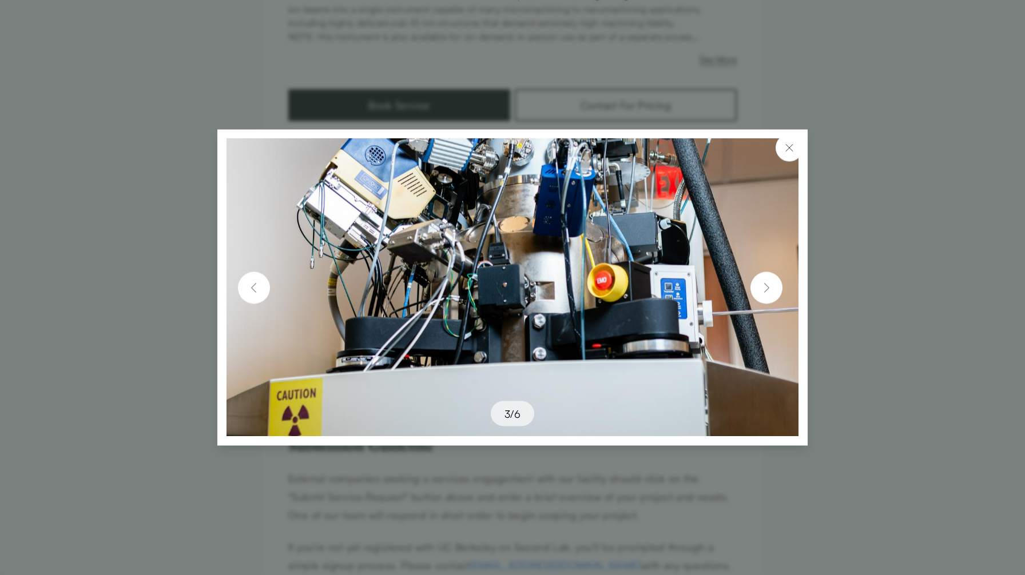
click at [770, 294] on img at bounding box center [766, 288] width 18 height 18
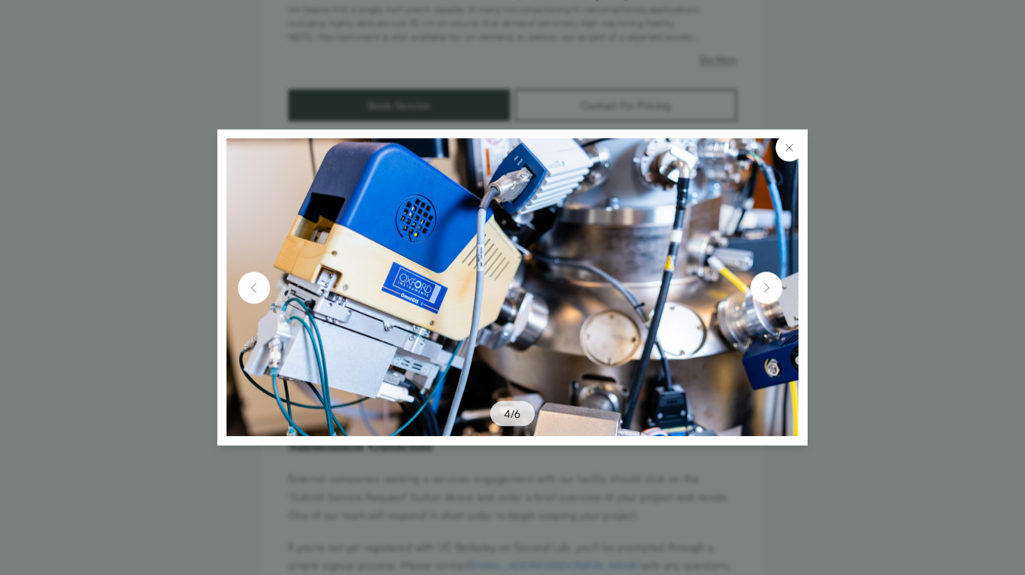
click at [770, 294] on img at bounding box center [766, 288] width 18 height 18
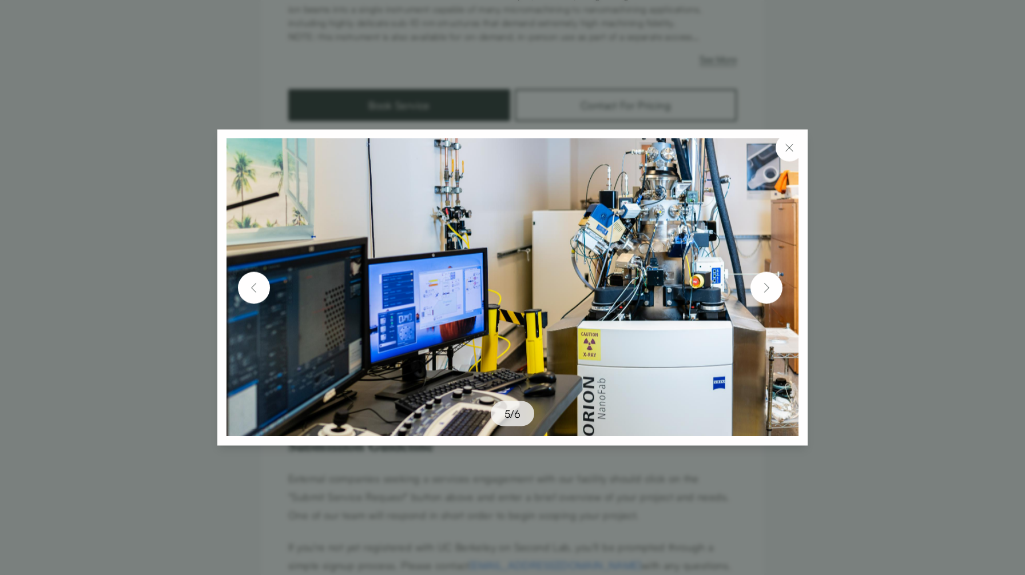
click at [770, 294] on img at bounding box center [766, 288] width 18 height 18
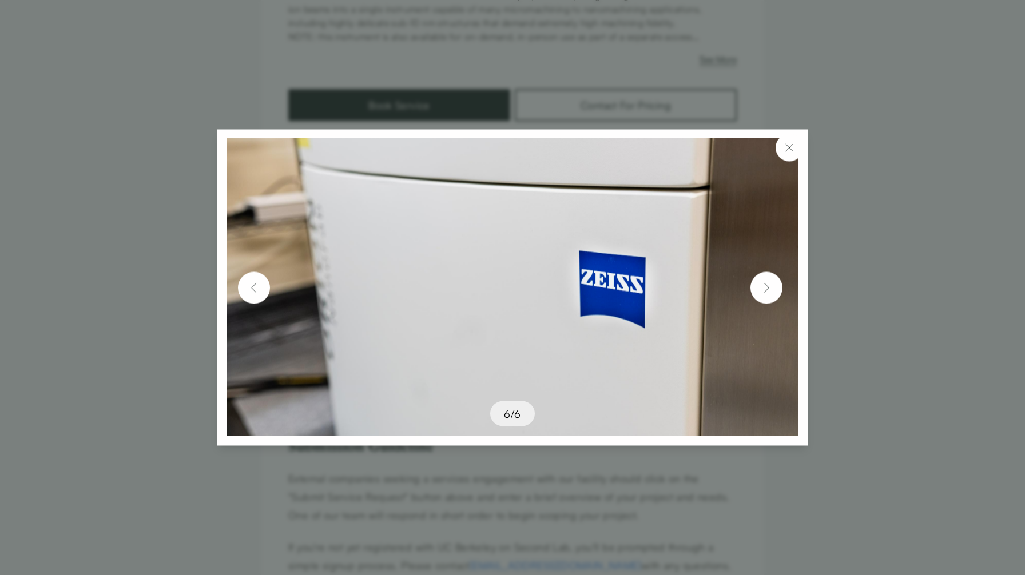
click at [799, 146] on button at bounding box center [789, 147] width 27 height 27
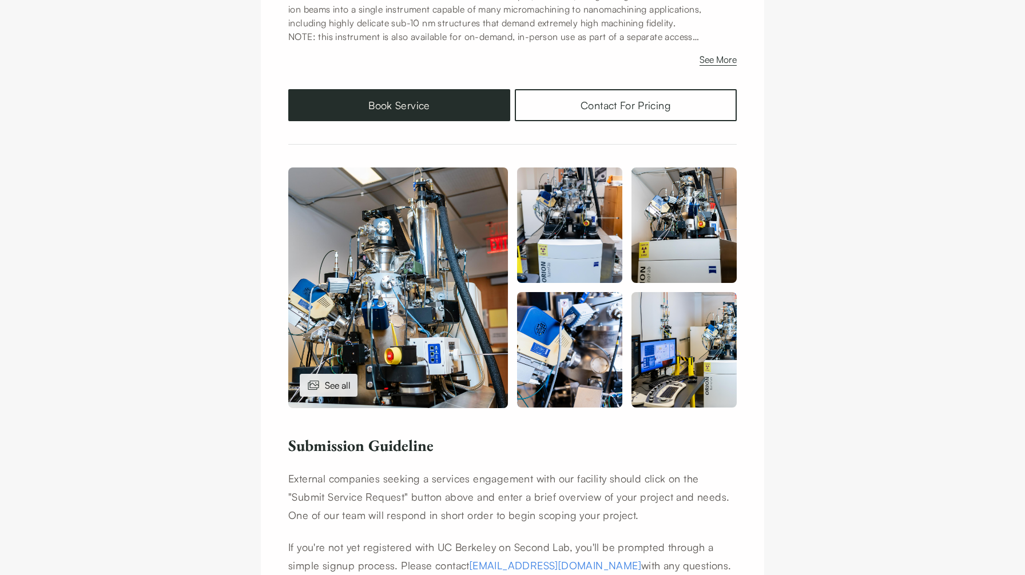
scroll to position [0, 0]
